Goal: Task Accomplishment & Management: Use online tool/utility

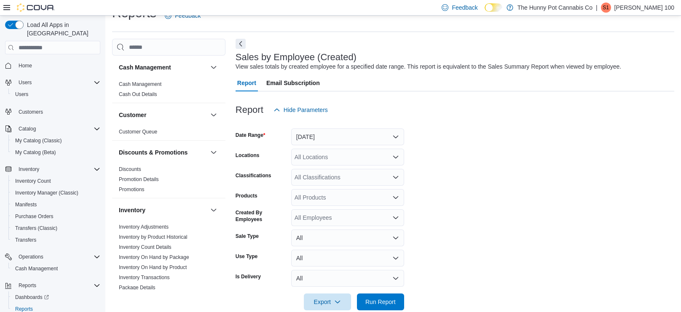
scroll to position [19, 0]
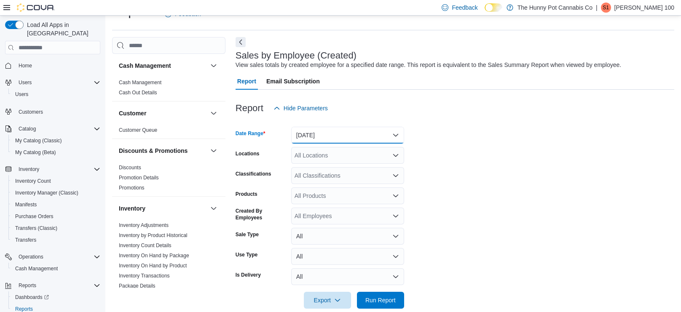
click at [327, 138] on button "Yesterday" at bounding box center [347, 135] width 113 height 17
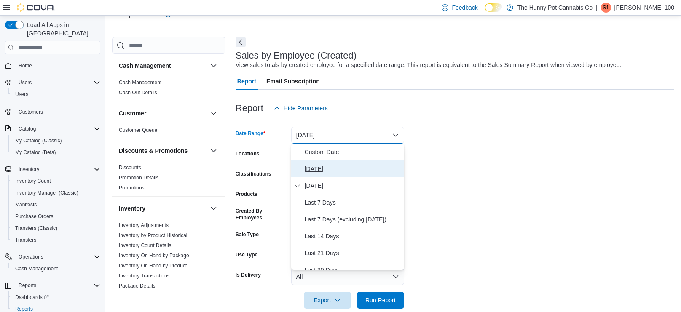
click at [323, 161] on button "Today" at bounding box center [347, 169] width 113 height 17
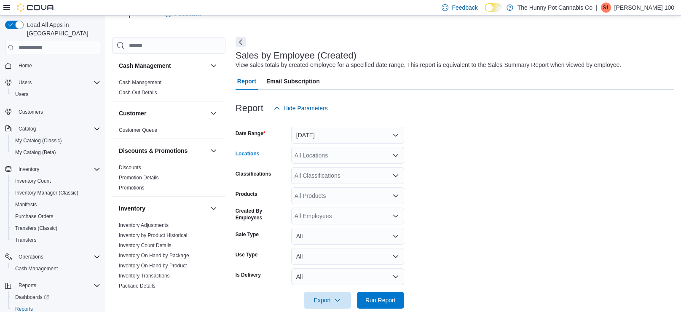
click at [320, 158] on div "All Locations" at bounding box center [347, 155] width 113 height 17
type input "***"
click at [330, 168] on span "400 Pacific Ave" at bounding box center [338, 170] width 58 height 8
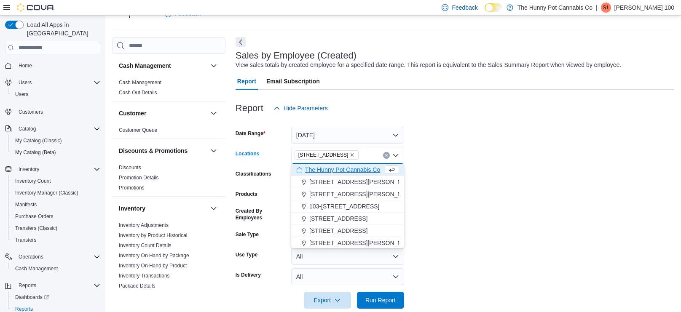
click at [408, 194] on form "Date Range Today Locations 400 Pacific Ave Combo box. Selected. 400 Pacific Ave…" at bounding box center [455, 213] width 439 height 192
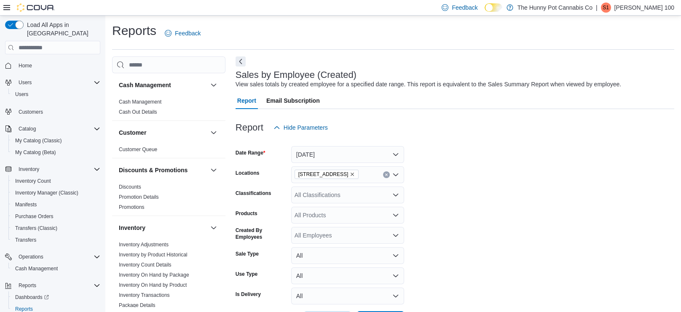
scroll to position [33, 0]
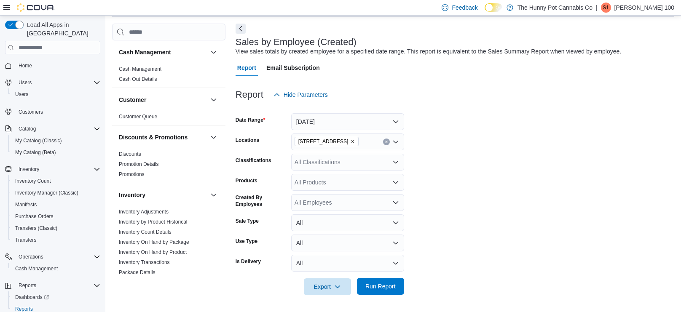
click at [384, 286] on span "Run Report" at bounding box center [381, 287] width 30 height 8
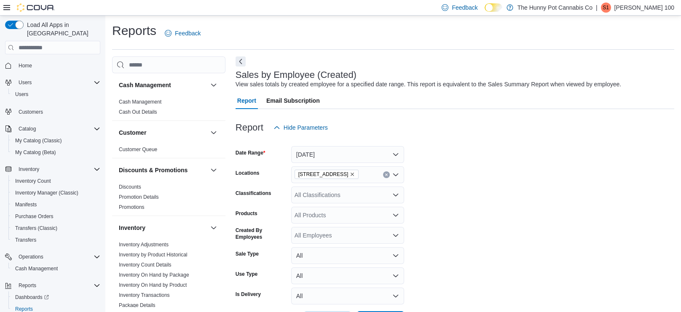
click at [347, 239] on div "All Employees" at bounding box center [347, 235] width 113 height 17
type input "*********"
click at [341, 223] on span "Andrew Michelin" at bounding box center [347, 220] width 103 height 8
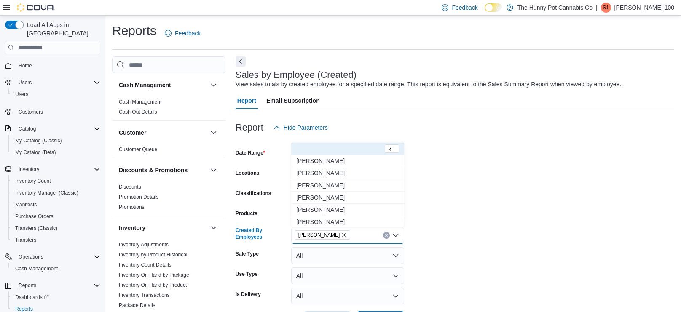
click at [470, 228] on form "Date Range Today Locations 400 Pacific Ave Classifications All Classifications …" at bounding box center [455, 232] width 439 height 192
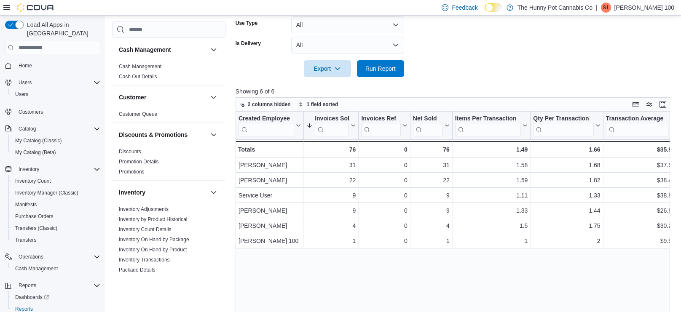
scroll to position [258, 0]
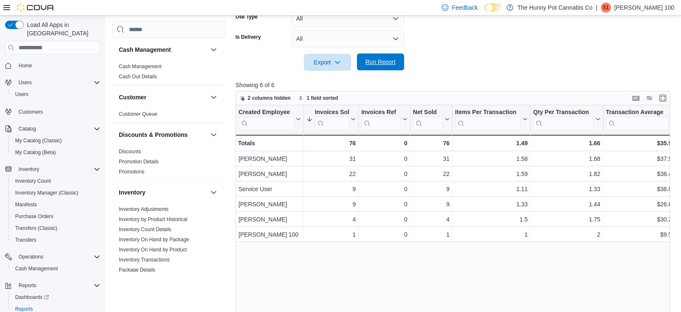
click at [393, 68] on span "Run Report" at bounding box center [380, 62] width 37 height 17
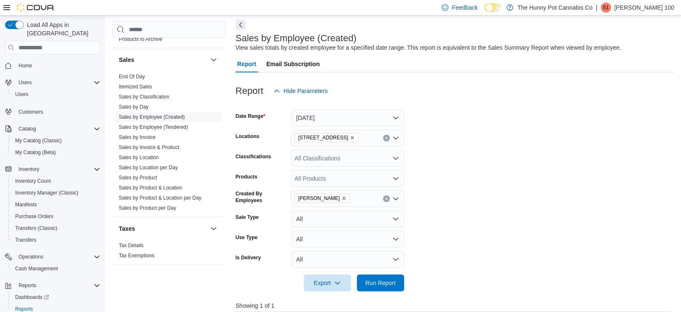
scroll to position [43, 0]
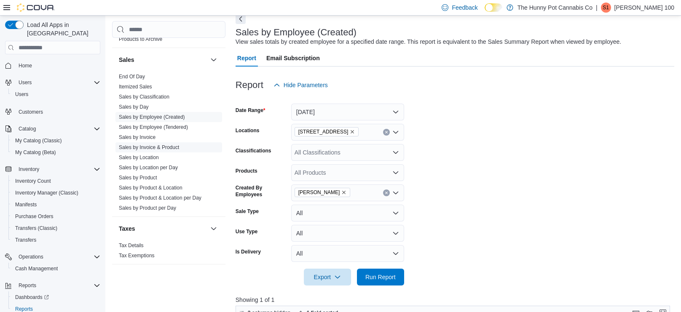
click at [148, 147] on link "Sales by Invoice & Product" at bounding box center [149, 148] width 60 height 6
